Goal: Information Seeking & Learning: Learn about a topic

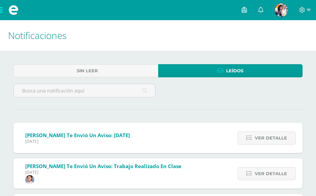
scroll to position [314, 0]
click at [263, 12] on icon at bounding box center [260, 10] width 5 height 6
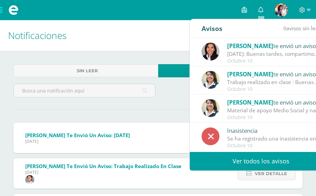
click at [249, 57] on div "[DATE]: Buenas tardes, compartimos información importante del [DATE]. Atentamen…" at bounding box center [273, 54] width 93 height 8
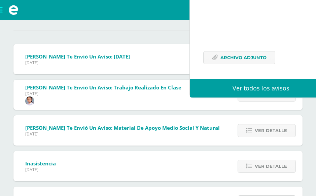
scroll to position [121, 0]
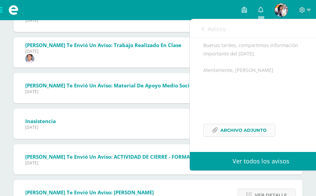
click at [235, 134] on span "Archivo Adjunto" at bounding box center [243, 130] width 46 height 12
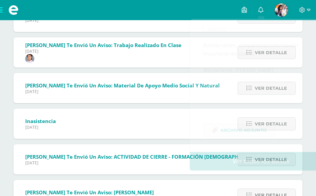
click at [178, 174] on div "Stephanie Hernández te envió un aviso: ACTIVIDAD DE CIERRE - FORMACIÓN CRISTIAN…" at bounding box center [139, 159] width 253 height 30
